Goal: Task Accomplishment & Management: Use online tool/utility

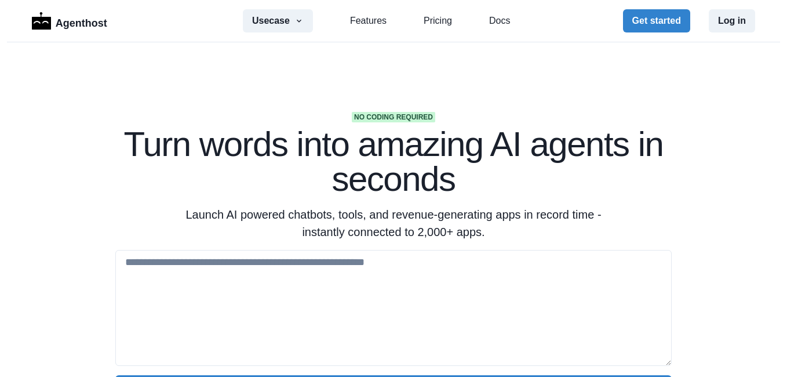
scroll to position [2360, 0]
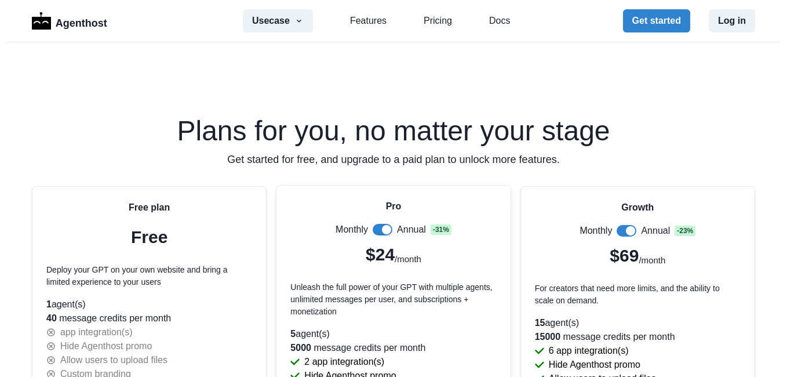
click at [372, 229] on span at bounding box center [382, 230] width 20 height 12
click at [384, 232] on span at bounding box center [382, 230] width 20 height 12
click at [372, 226] on label at bounding box center [382, 230] width 20 height 12
click at [300, 25] on icon "button" at bounding box center [298, 20] width 9 height 9
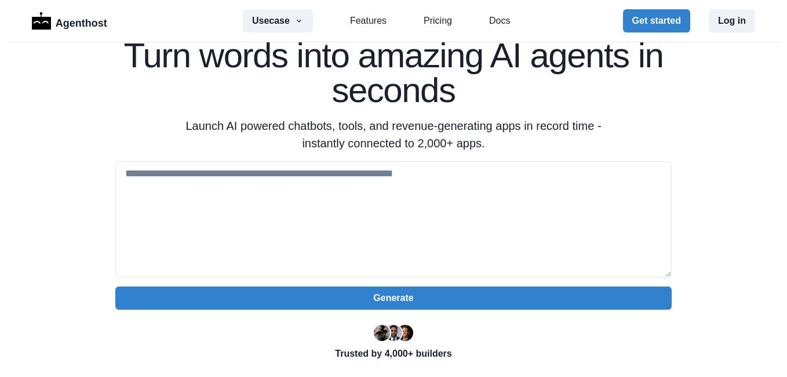
scroll to position [0, 0]
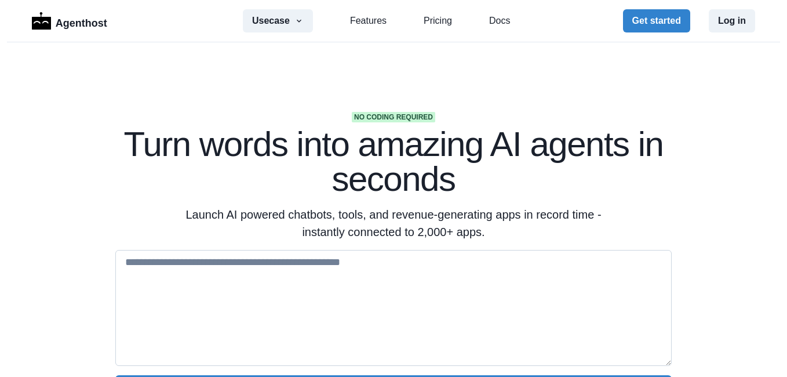
drag, startPoint x: 201, startPoint y: 266, endPoint x: 280, endPoint y: 257, distance: 79.9
click at [201, 266] on textarea at bounding box center [393, 308] width 556 height 116
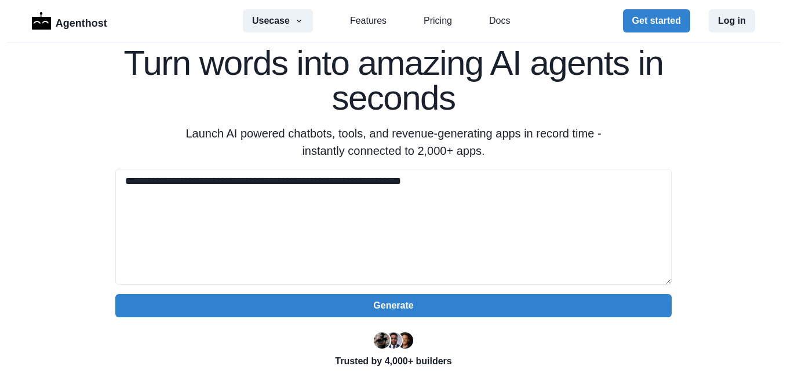
scroll to position [88, 0]
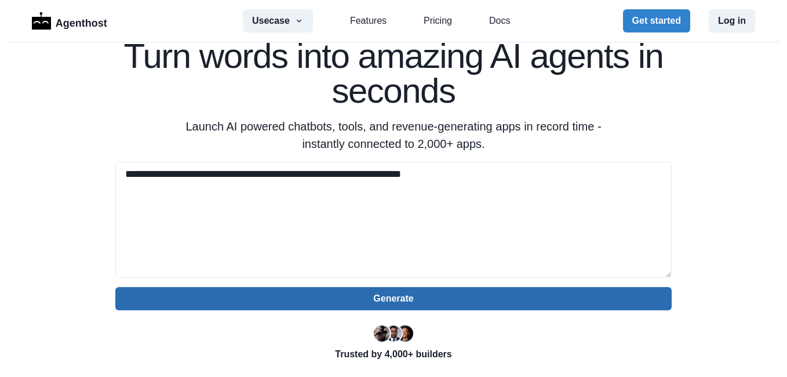
type textarea "**********"
click at [380, 301] on button "Generate" at bounding box center [393, 298] width 556 height 23
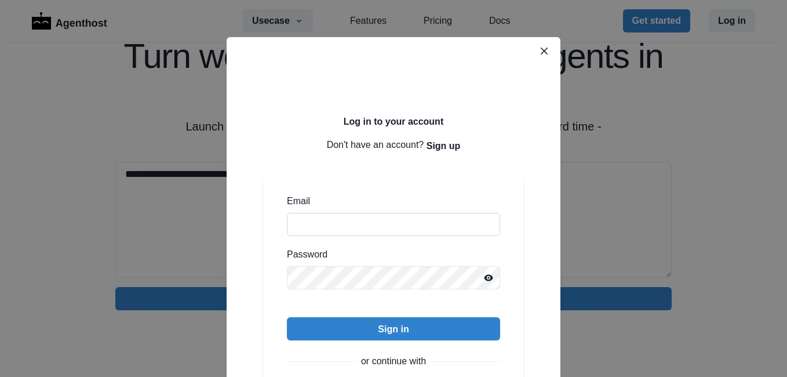
click at [360, 218] on input "Email" at bounding box center [393, 224] width 213 height 23
click at [532, 177] on div "Log in to your account Don't have an account? Sign up Email Password Sign in or…" at bounding box center [393, 288] width 297 height 456
click at [337, 224] on input "Email" at bounding box center [393, 224] width 213 height 23
type input "**********"
click at [255, 279] on div "**********" at bounding box center [393, 288] width 297 height 456
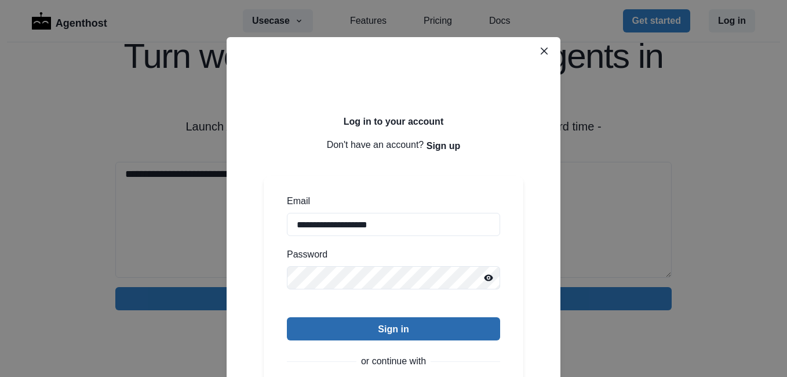
click at [390, 323] on button "Sign in" at bounding box center [393, 328] width 213 height 23
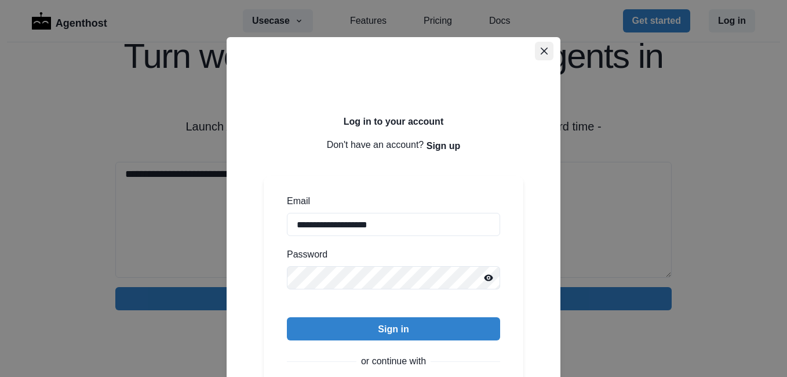
click at [540, 52] on icon "Close" at bounding box center [543, 50] width 7 height 7
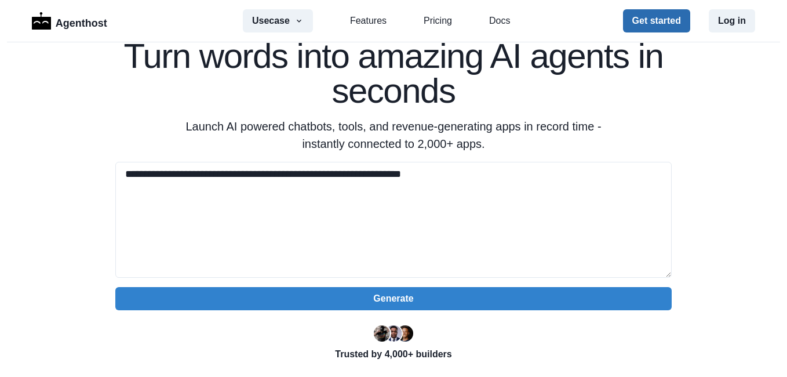
click at [667, 25] on button "Get started" at bounding box center [656, 20] width 67 height 23
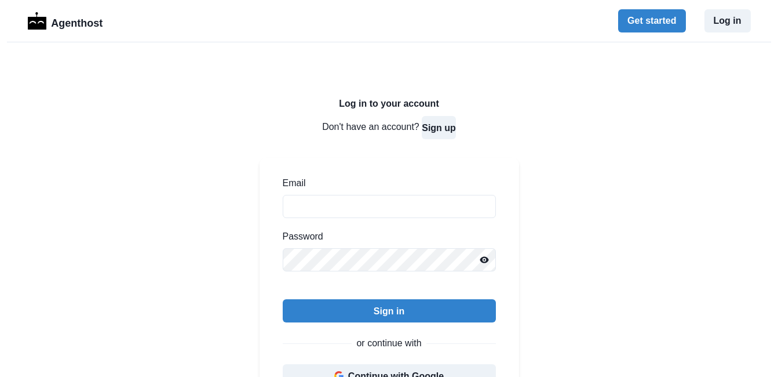
click at [436, 127] on button "Sign up" at bounding box center [439, 127] width 34 height 23
click at [730, 23] on button "Log in" at bounding box center [727, 20] width 46 height 23
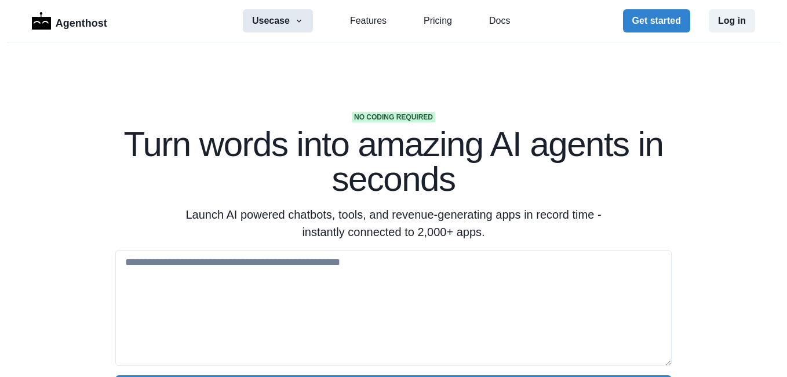
click at [284, 26] on button "Usecase" at bounding box center [278, 20] width 70 height 23
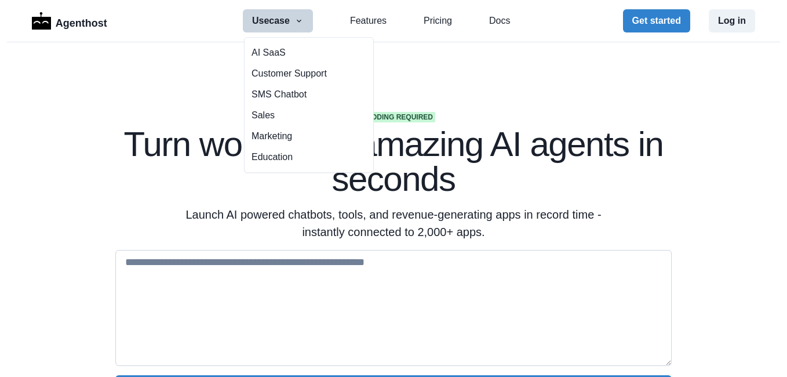
click at [226, 268] on textarea at bounding box center [393, 308] width 556 height 116
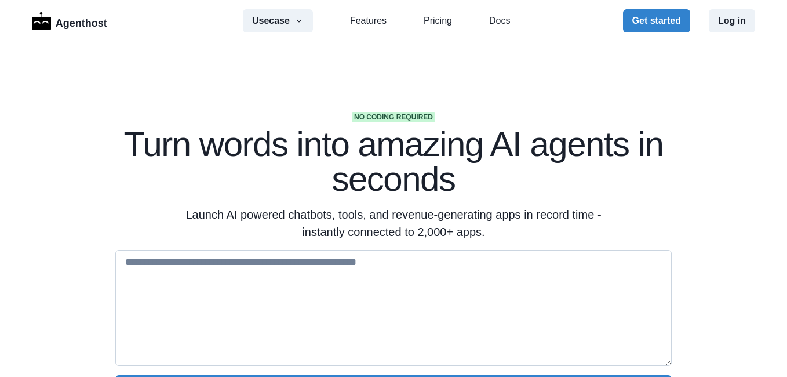
click at [174, 273] on textarea at bounding box center [393, 308] width 556 height 116
